Goal: Task Accomplishment & Management: Manage account settings

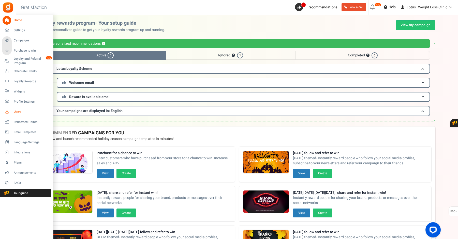
click at [21, 113] on span "Users" at bounding box center [32, 112] width 36 height 4
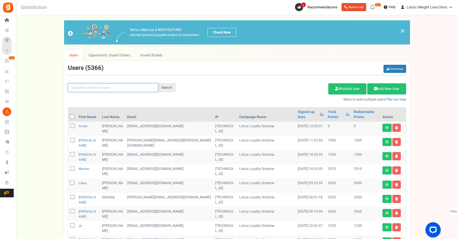
click at [112, 88] on input "text" at bounding box center [113, 87] width 90 height 9
paste input "[EMAIL_ADDRESS][DOMAIN_NAME]"
type input "[EMAIL_ADDRESS][DOMAIN_NAME]"
click at [170, 90] on div "Search" at bounding box center [166, 87] width 17 height 9
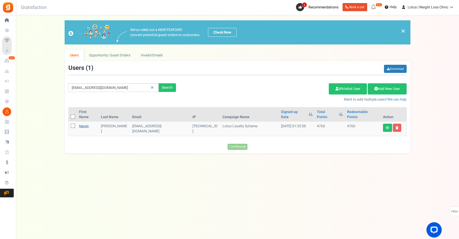
click at [84, 124] on link "Mandy" at bounding box center [84, 126] width 10 height 5
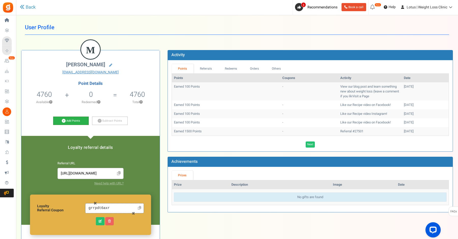
click at [63, 121] on icon at bounding box center [64, 121] width 4 height 4
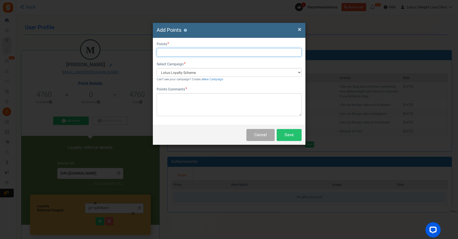
click at [167, 53] on input "text" at bounding box center [229, 52] width 145 height 9
type input "500"
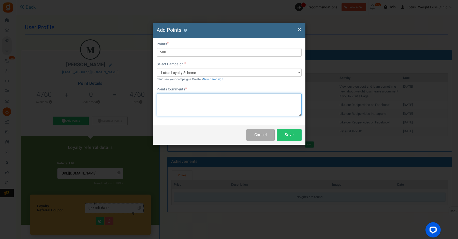
click at [171, 101] on textarea at bounding box center [229, 104] width 145 height 23
type textarea "Birthday Points"
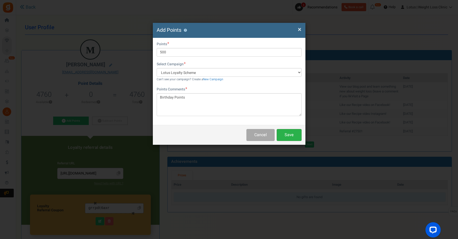
click at [293, 137] on button "Save" at bounding box center [289, 135] width 25 height 12
